Goal: Information Seeking & Learning: Learn about a topic

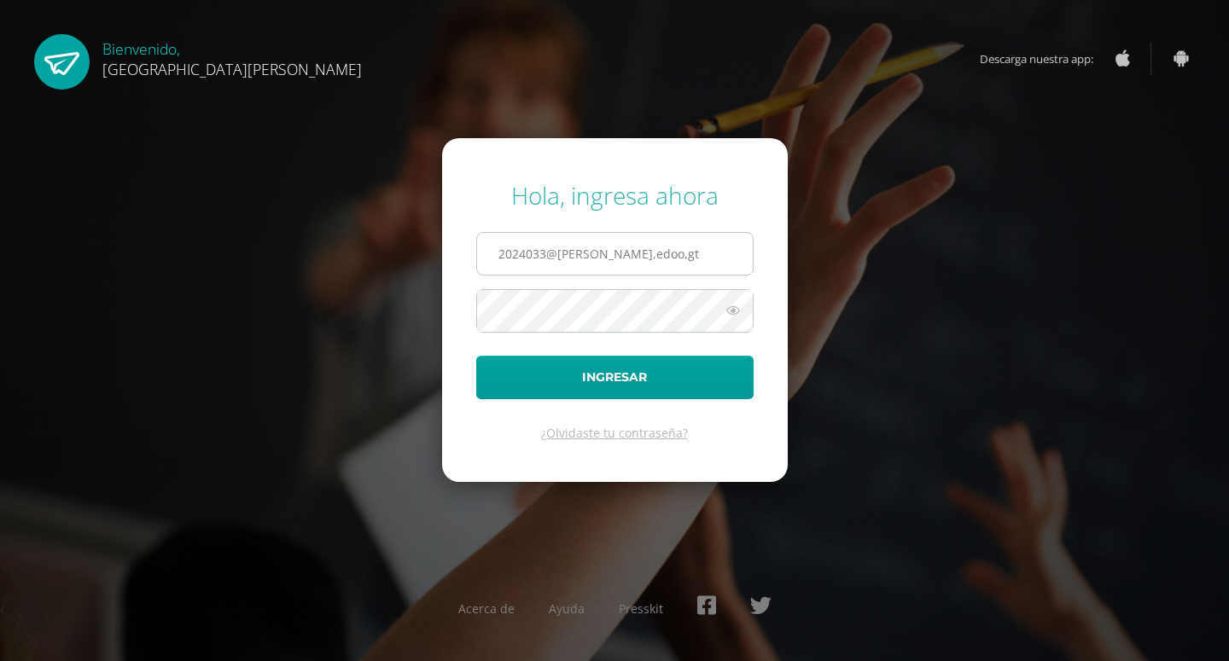
click at [597, 251] on input "2024033@fatima,edoo,gt" at bounding box center [615, 254] width 276 height 42
click at [627, 255] on input "2024033@fatima.edoo,gt" at bounding box center [615, 254] width 276 height 42
type input "2024033@fatima.edoo.gt"
click at [590, 334] on form "Hola, ingresa ahora 2024033@fatima.edoo.gt Ingresar ¿Olvidaste tu contraseña?" at bounding box center [615, 309] width 346 height 343
click at [476, 356] on button "Ingresar" at bounding box center [614, 378] width 277 height 44
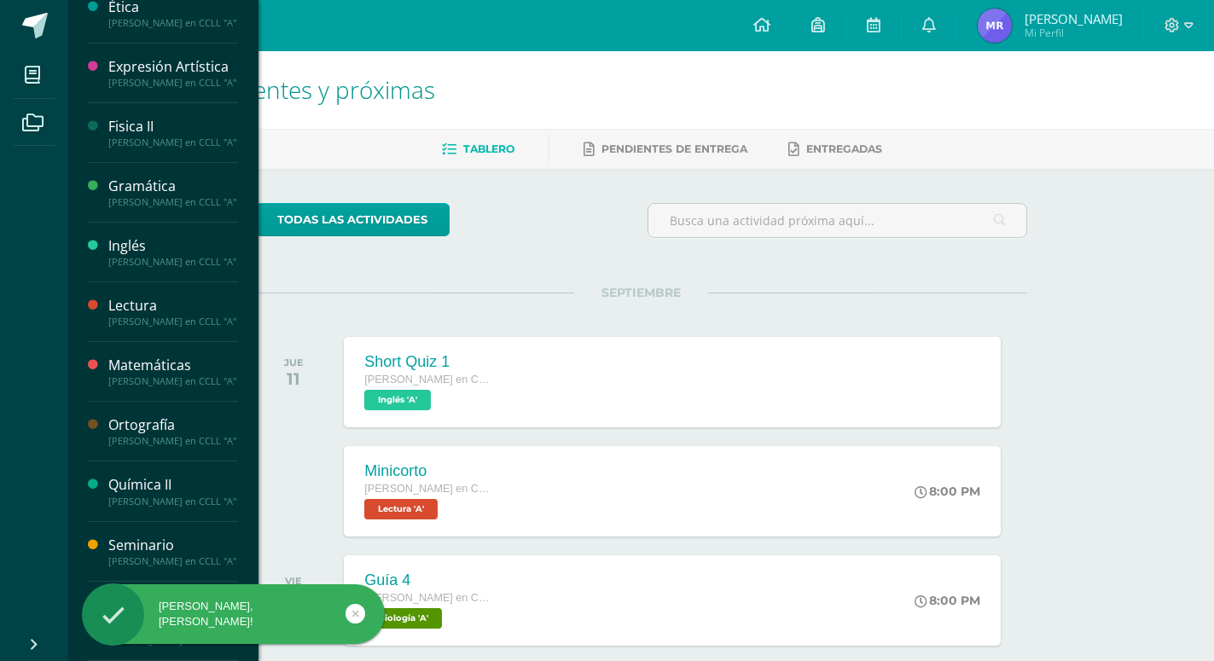
scroll to position [419, 0]
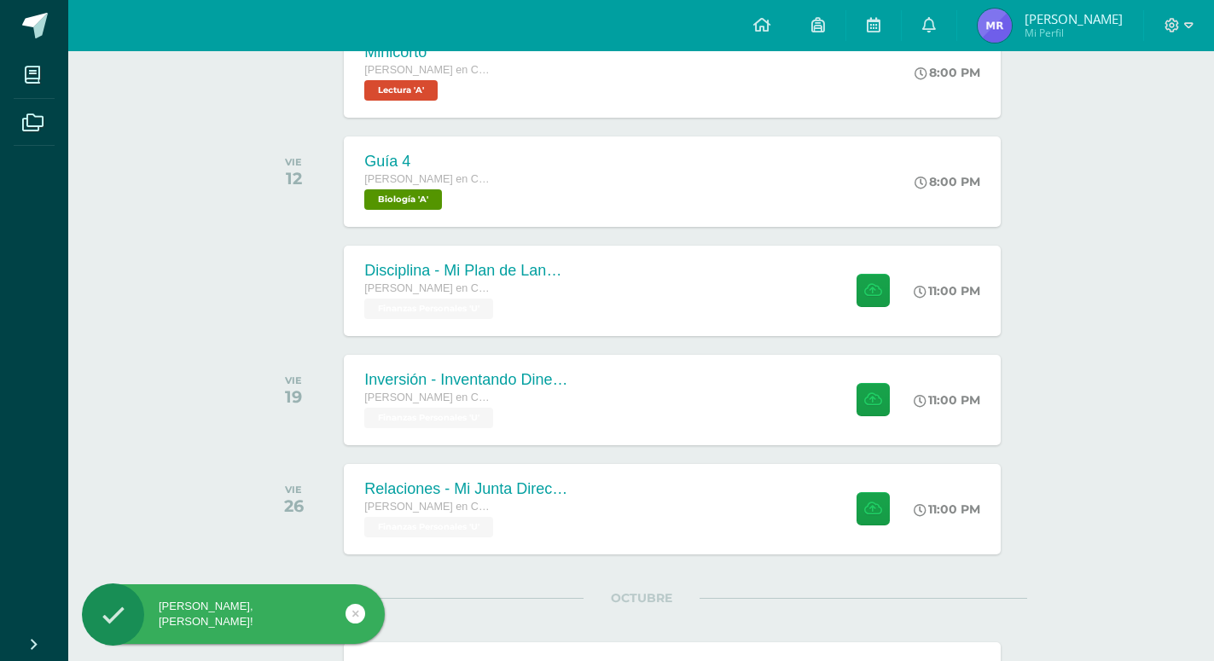
click at [362, 619] on link at bounding box center [356, 614] width 20 height 20
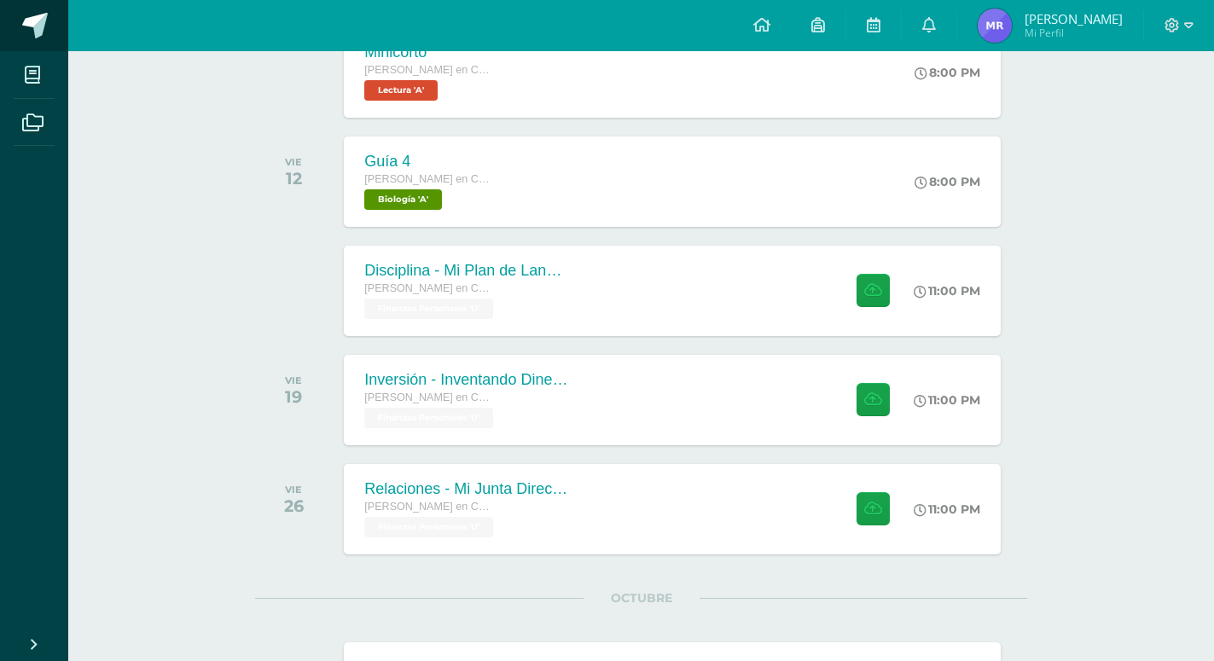
click at [35, 19] on span at bounding box center [35, 26] width 26 height 26
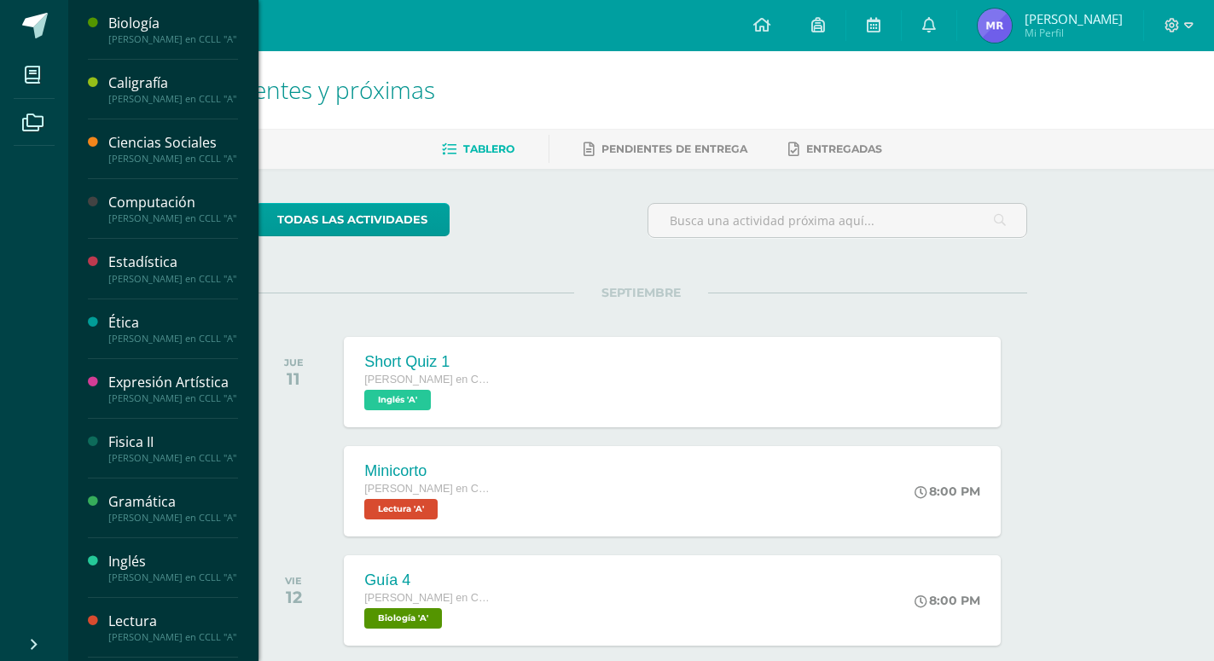
scroll to position [526, 0]
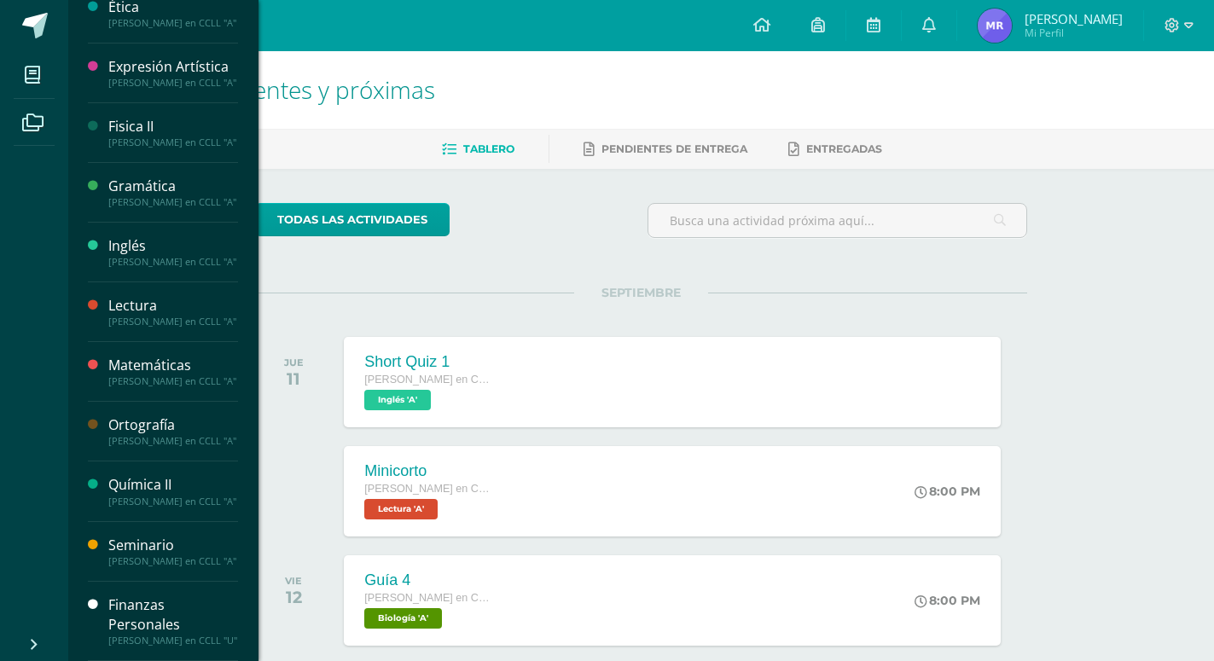
click at [137, 601] on div "Finanzas Personales" at bounding box center [173, 615] width 130 height 39
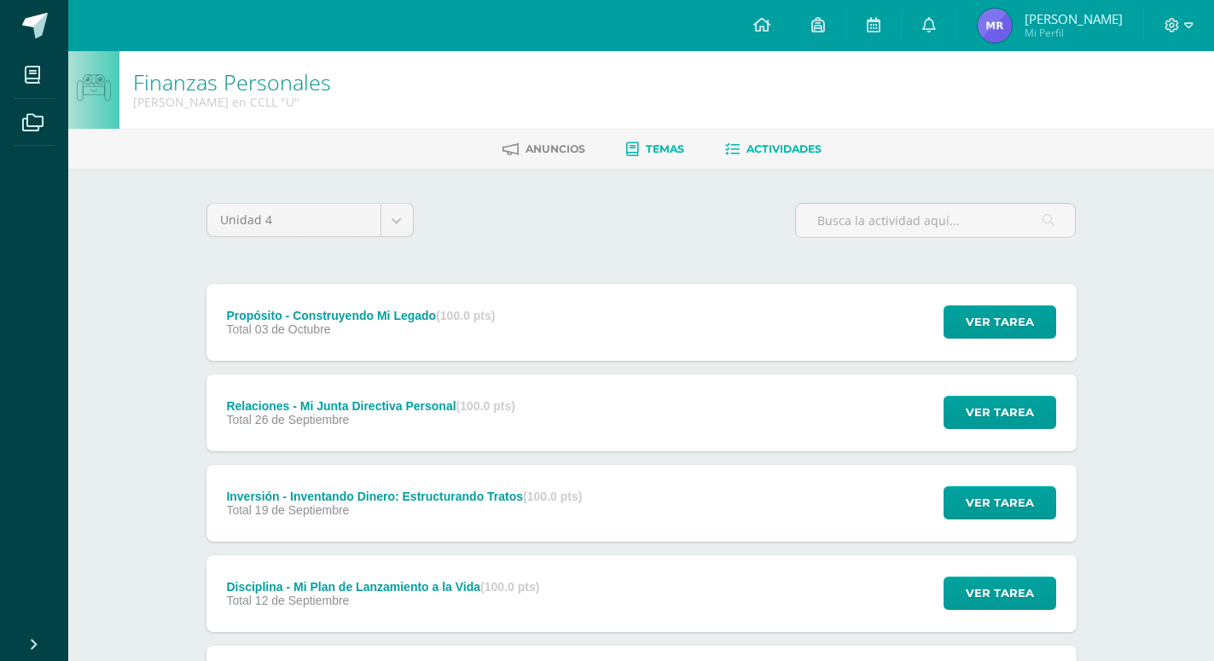
click at [666, 148] on span "Temas" at bounding box center [665, 148] width 38 height 13
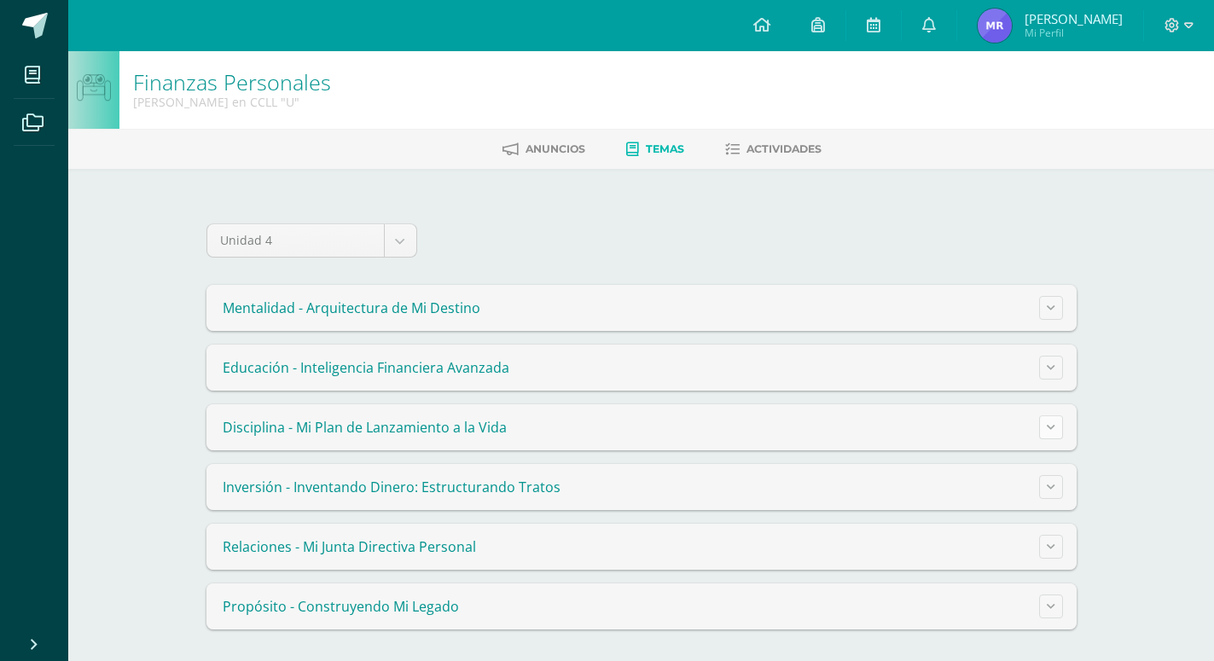
drag, startPoint x: 1061, startPoint y: 429, endPoint x: 1050, endPoint y: 432, distance: 10.6
click at [1055, 430] on button at bounding box center [1051, 428] width 24 height 24
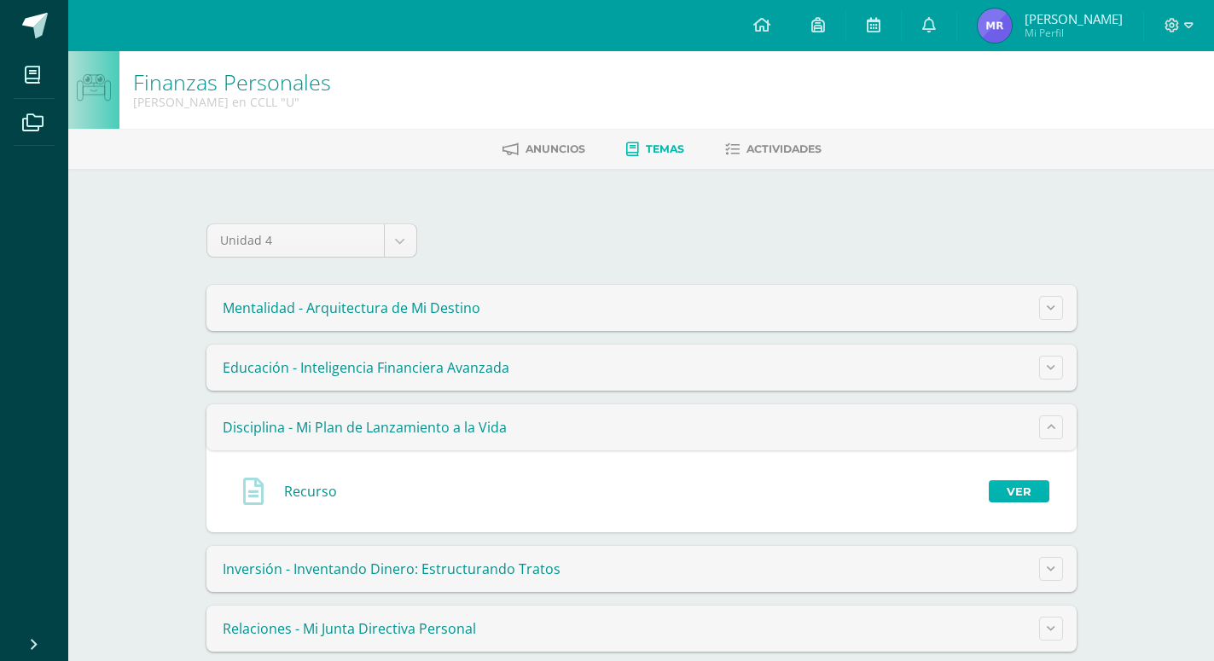
click at [1018, 483] on link "Ver" at bounding box center [1019, 491] width 61 height 22
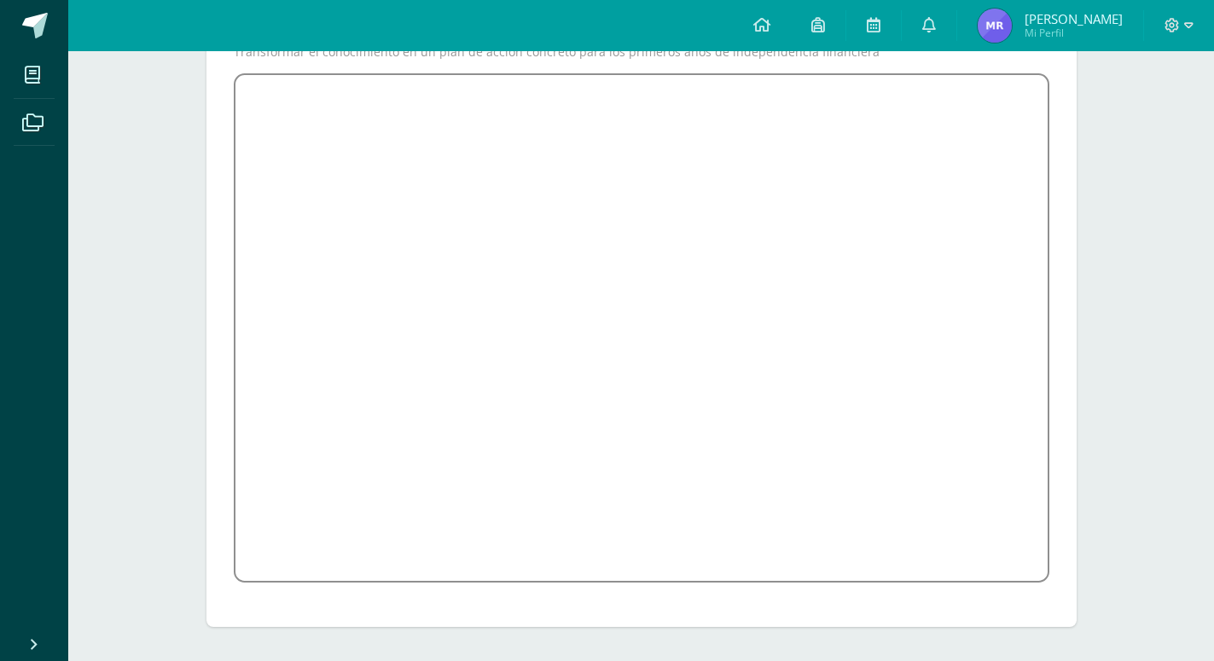
scroll to position [160, 0]
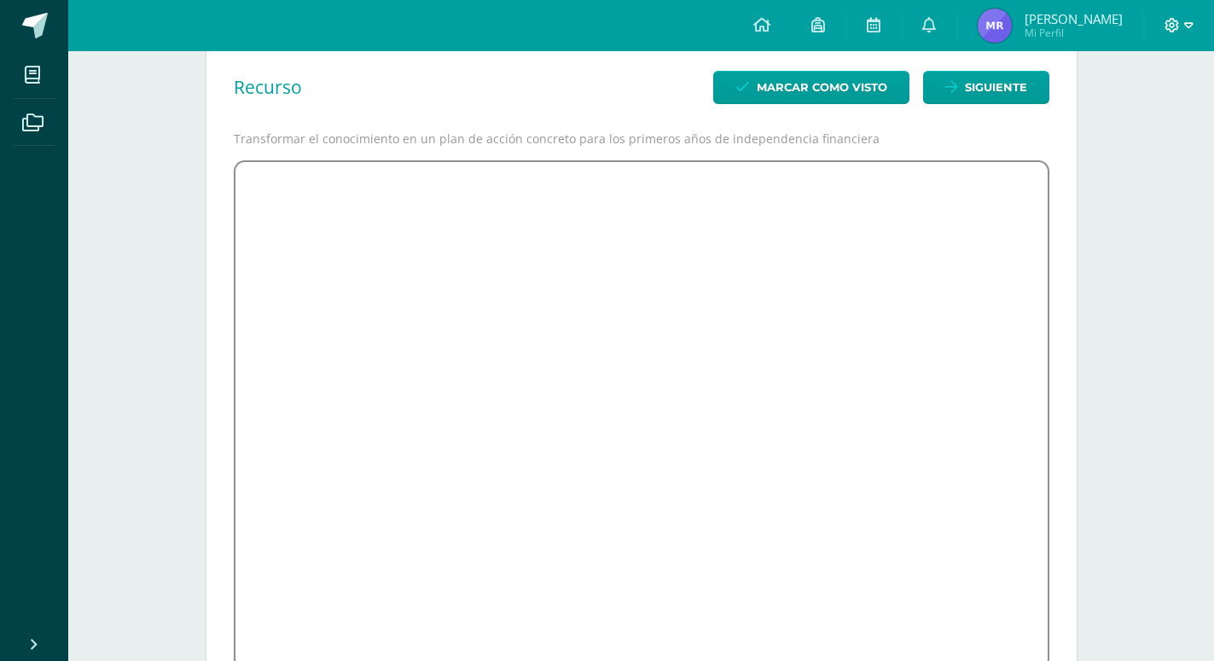
click at [1177, 32] on icon at bounding box center [1172, 25] width 15 height 15
click at [1130, 110] on span "Cerrar sesión" at bounding box center [1135, 116] width 77 height 16
